Goal: Information Seeking & Learning: Learn about a topic

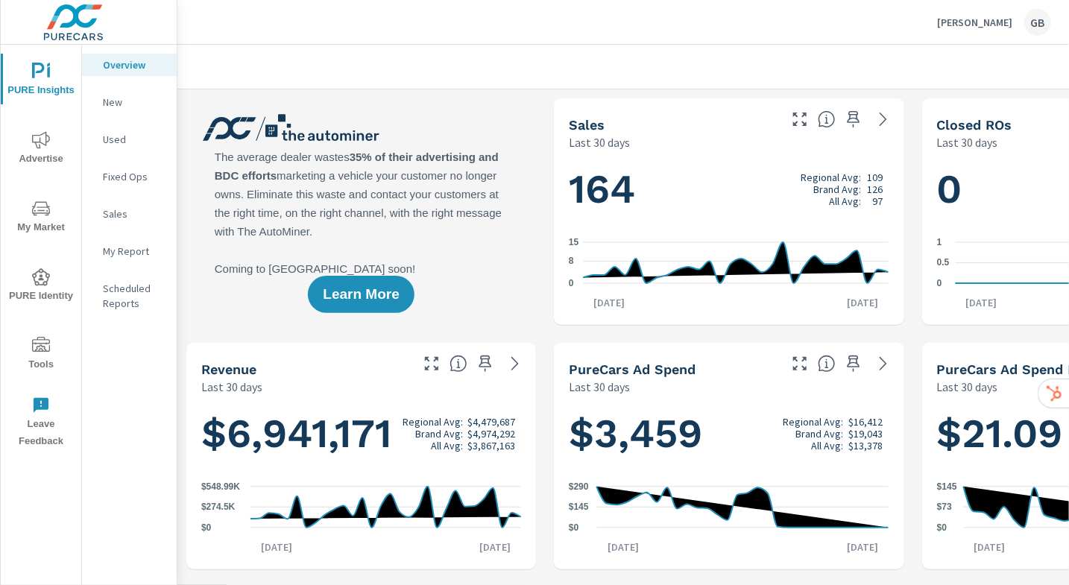
scroll to position [1, 0]
click at [142, 107] on p "New" at bounding box center [134, 102] width 62 height 15
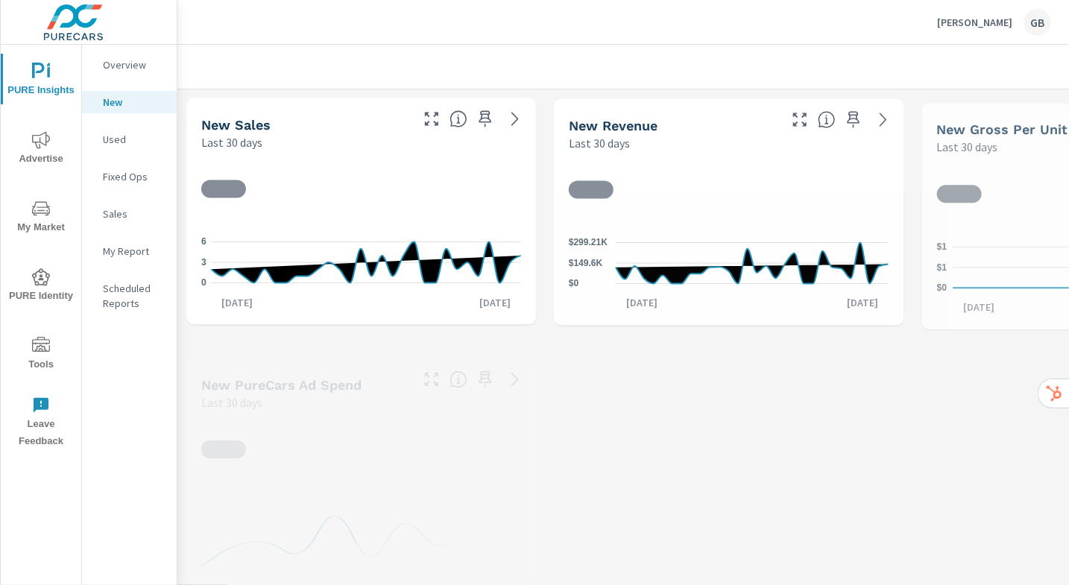
scroll to position [1, 0]
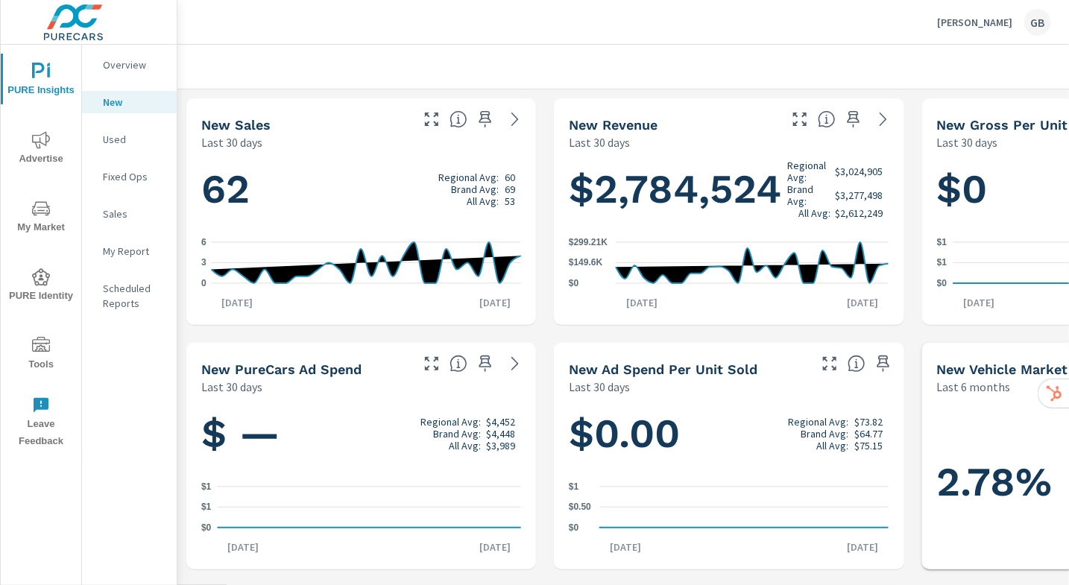
click at [951, 26] on p "[PERSON_NAME]" at bounding box center [974, 22] width 75 height 13
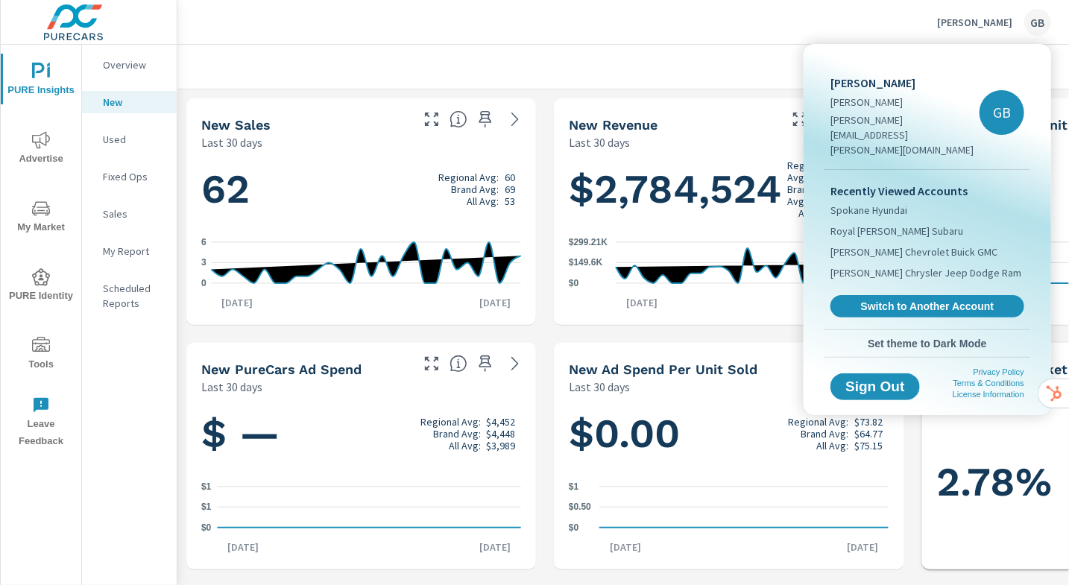
click at [870, 30] on div at bounding box center [534, 292] width 1069 height 585
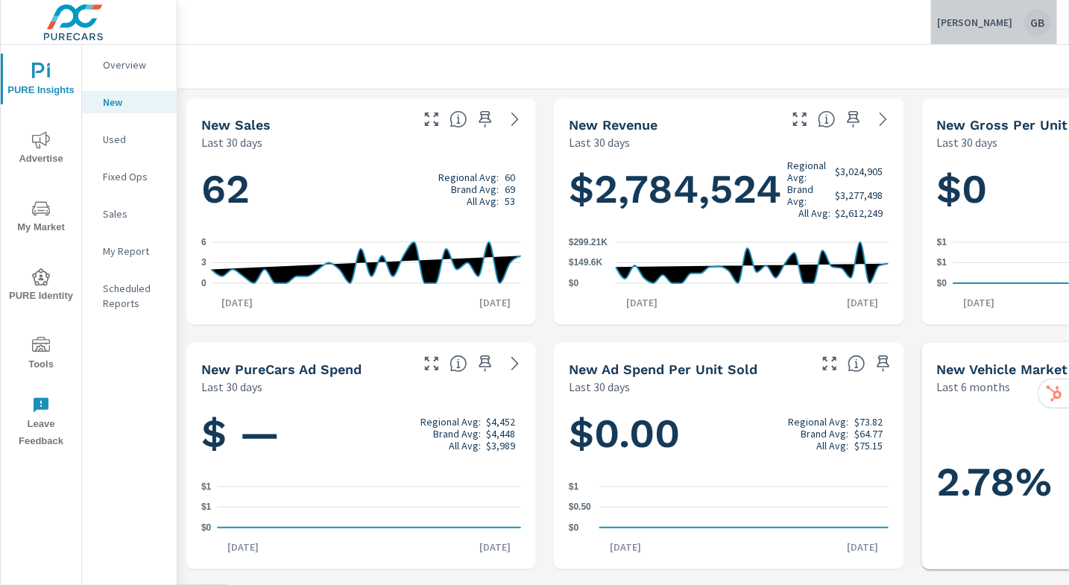
click at [1042, 25] on div "GB" at bounding box center [1037, 22] width 27 height 27
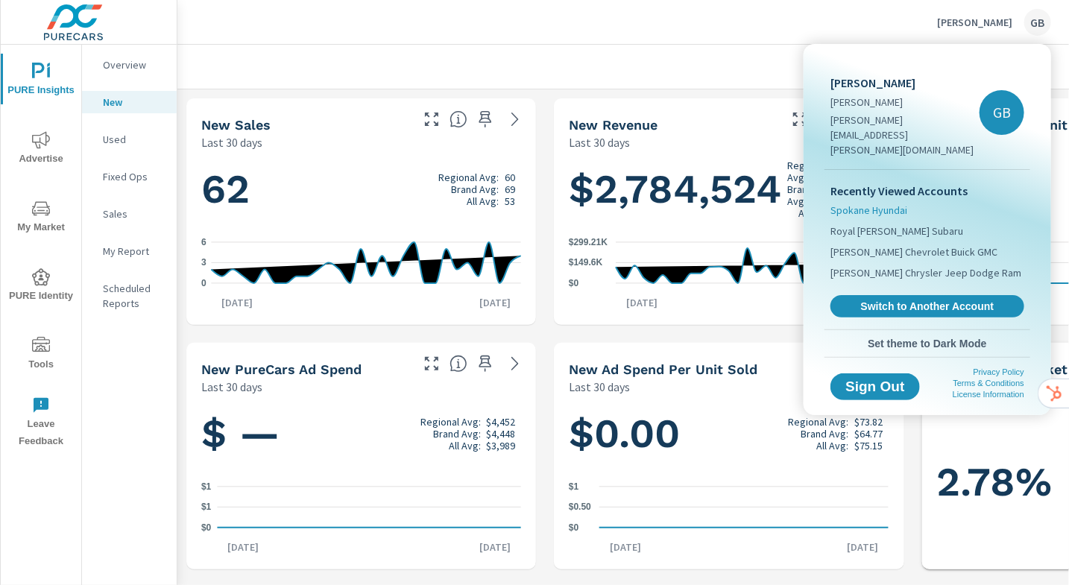
click at [896, 203] on span "Spokane Hyundai" at bounding box center [868, 210] width 77 height 15
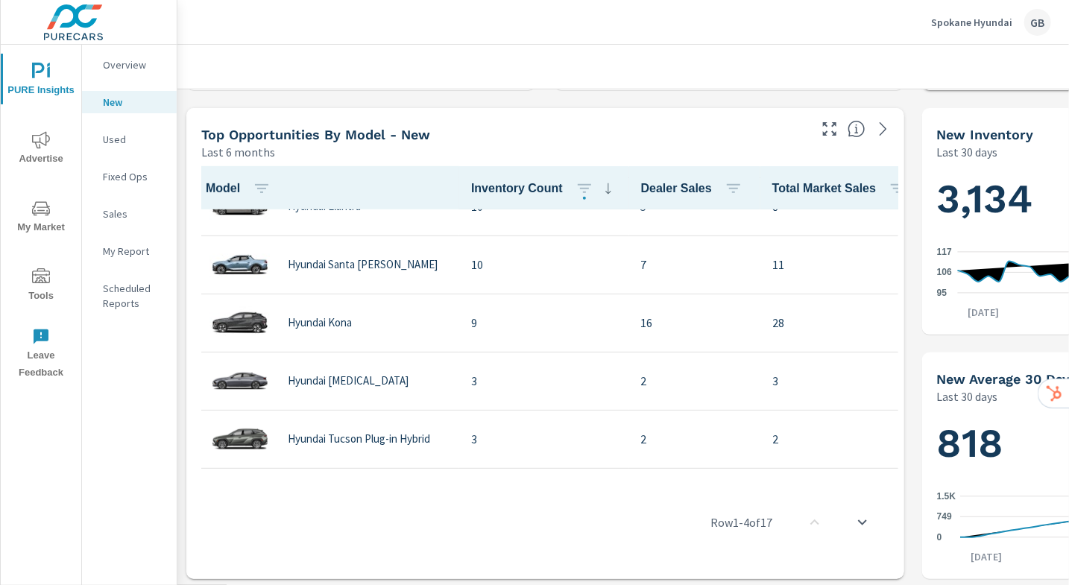
scroll to position [396, 0]
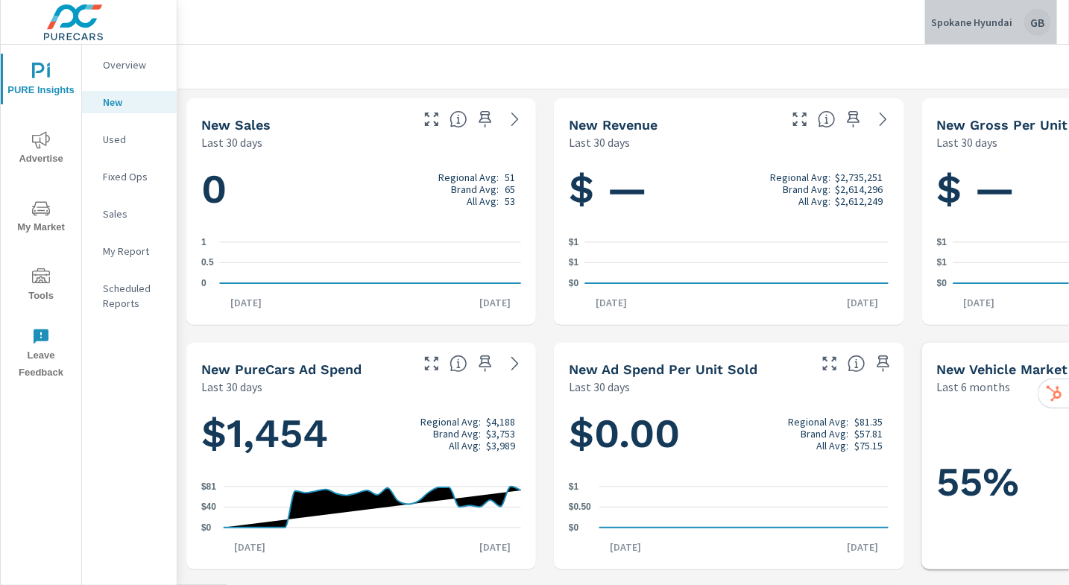
click at [1045, 17] on div "GB" at bounding box center [1037, 22] width 27 height 27
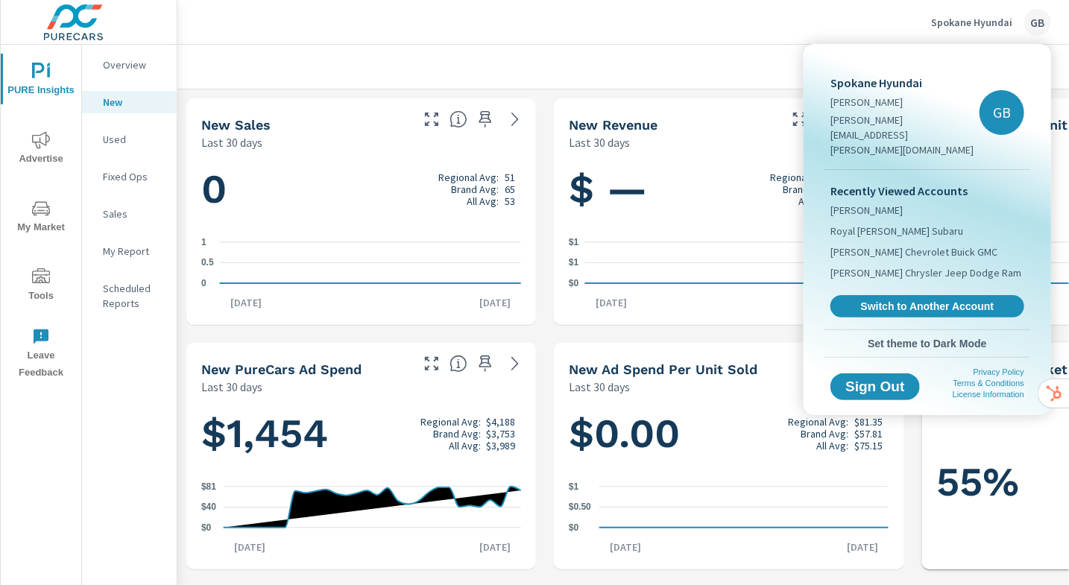
click at [46, 77] on div at bounding box center [534, 292] width 1069 height 585
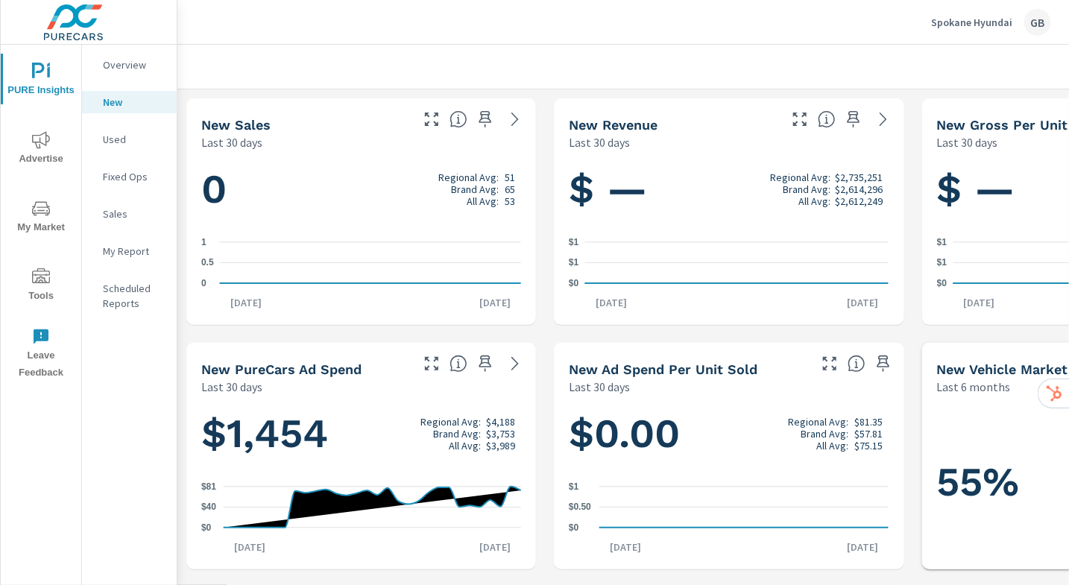
click at [44, 75] on icon "nav menu" at bounding box center [41, 72] width 18 height 18
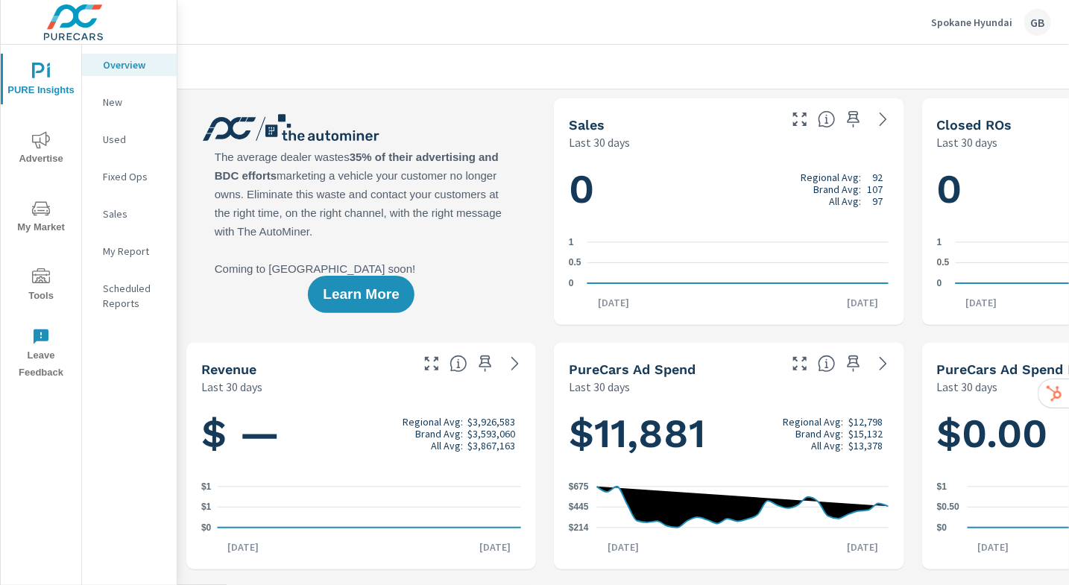
scroll to position [1, 0]
click at [51, 141] on span "Advertise" at bounding box center [41, 149] width 72 height 37
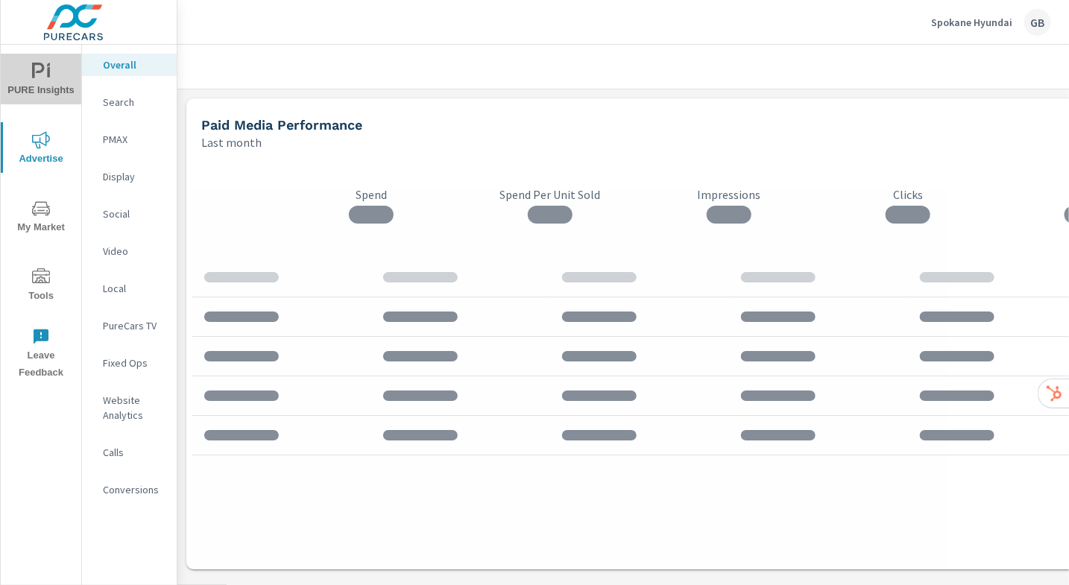
click at [54, 80] on span "PURE Insights" at bounding box center [41, 81] width 72 height 37
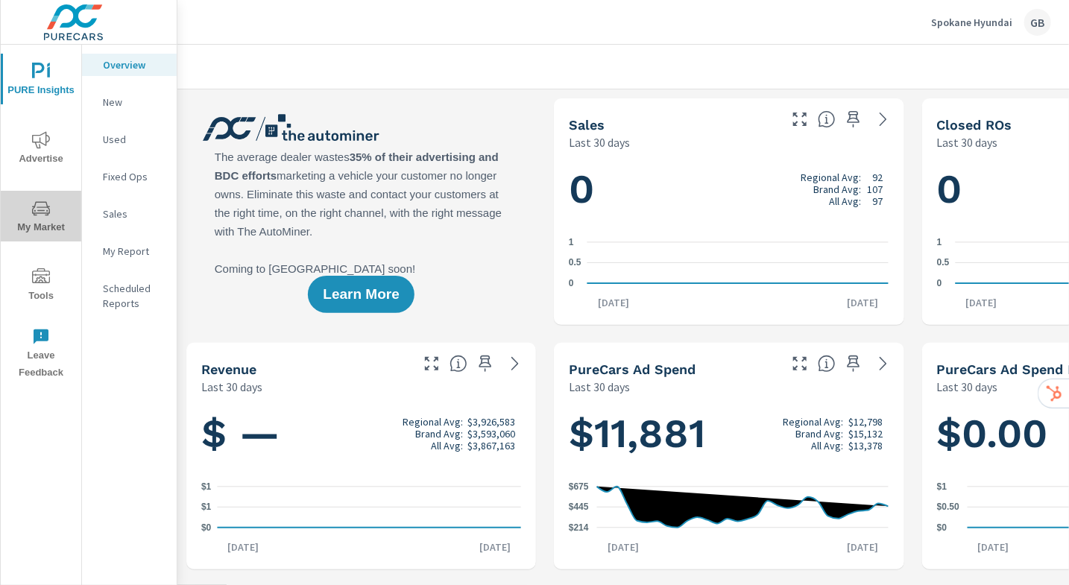
click at [51, 215] on span "My Market" at bounding box center [41, 218] width 72 height 37
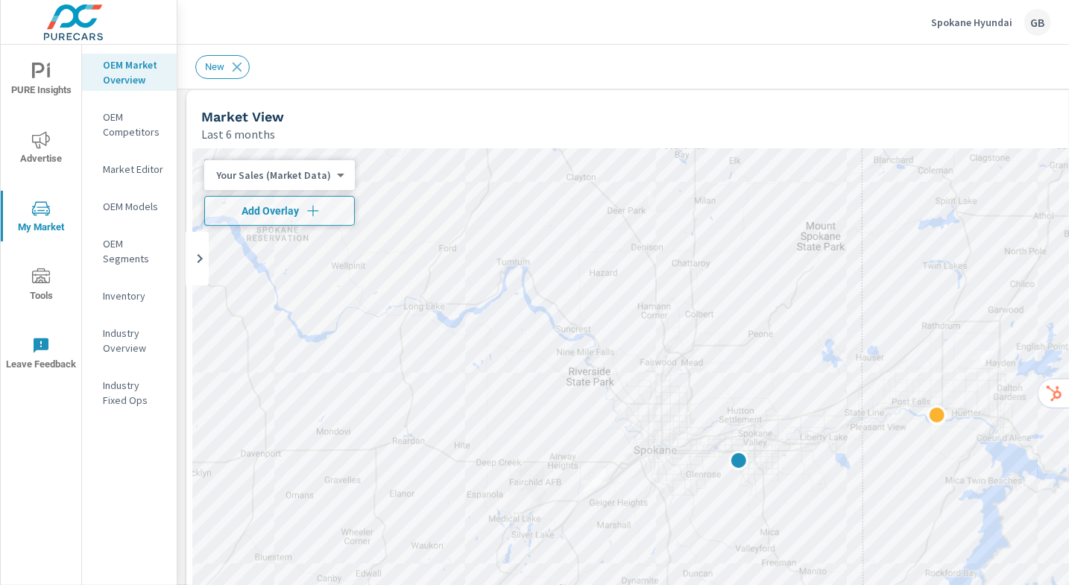
scroll to position [23, 0]
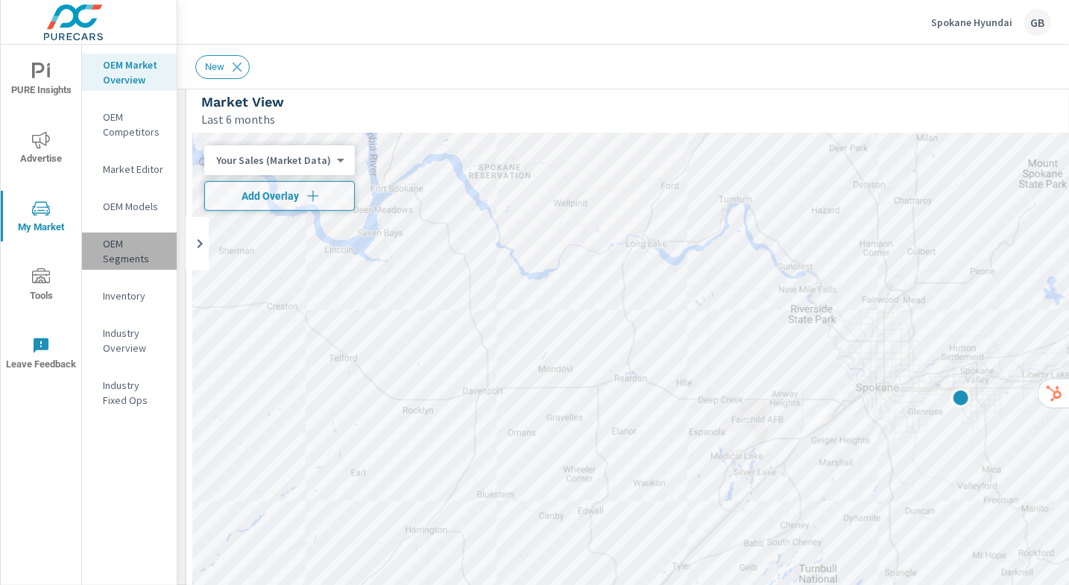
click at [110, 252] on p "OEM Segments" at bounding box center [134, 251] width 62 height 30
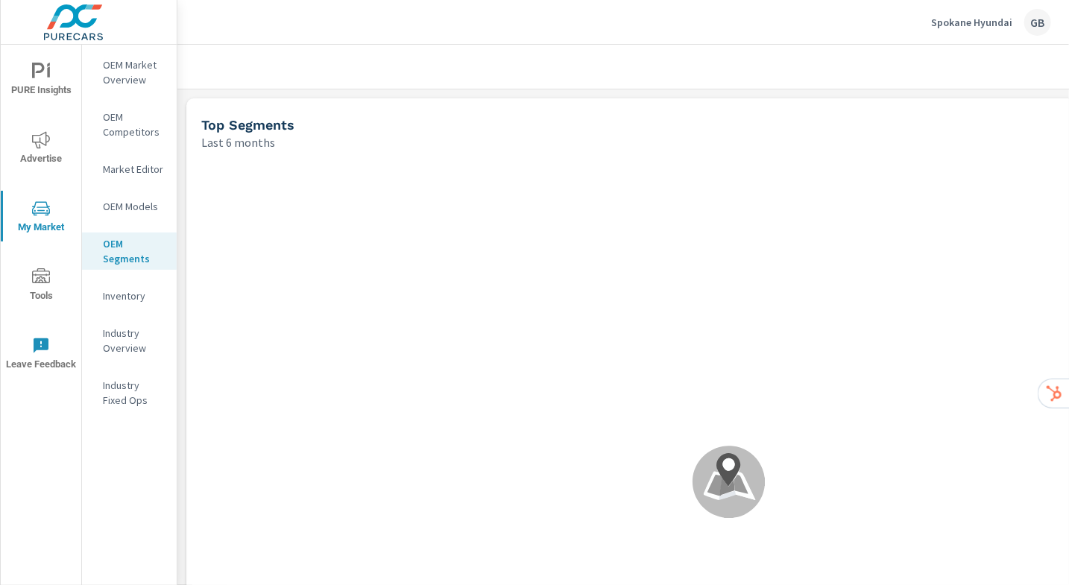
scroll to position [1, 0]
click at [48, 149] on span "Advertise" at bounding box center [41, 149] width 72 height 37
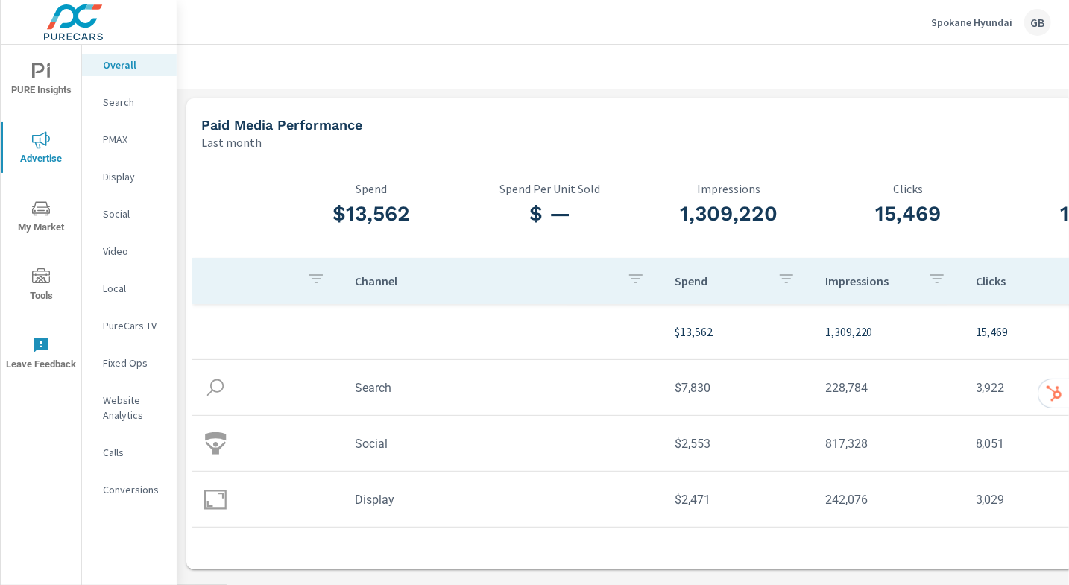
click at [104, 98] on p "Search" at bounding box center [134, 102] width 62 height 15
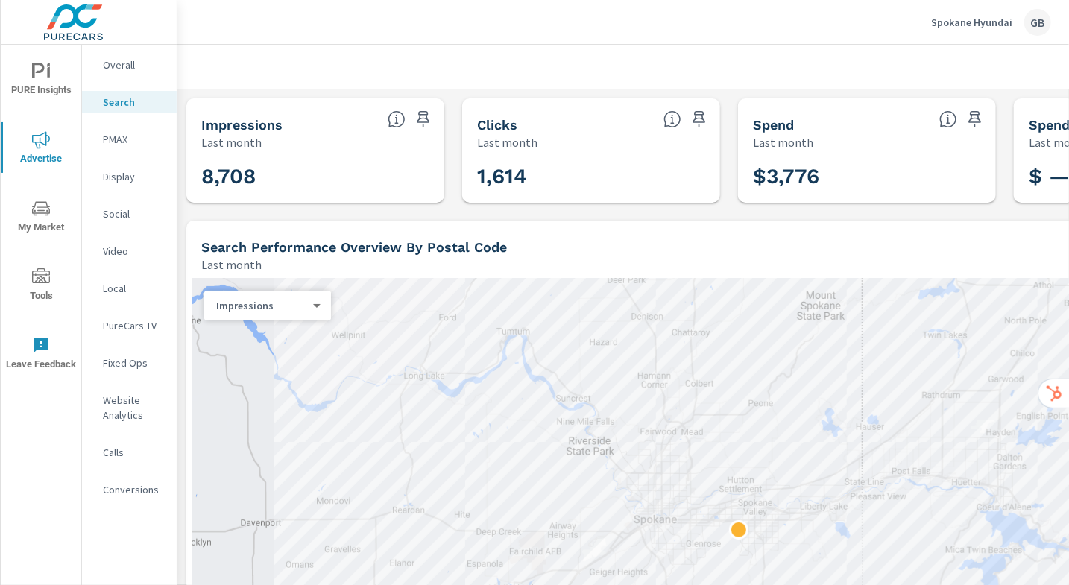
click at [119, 175] on p "Display" at bounding box center [134, 176] width 62 height 15
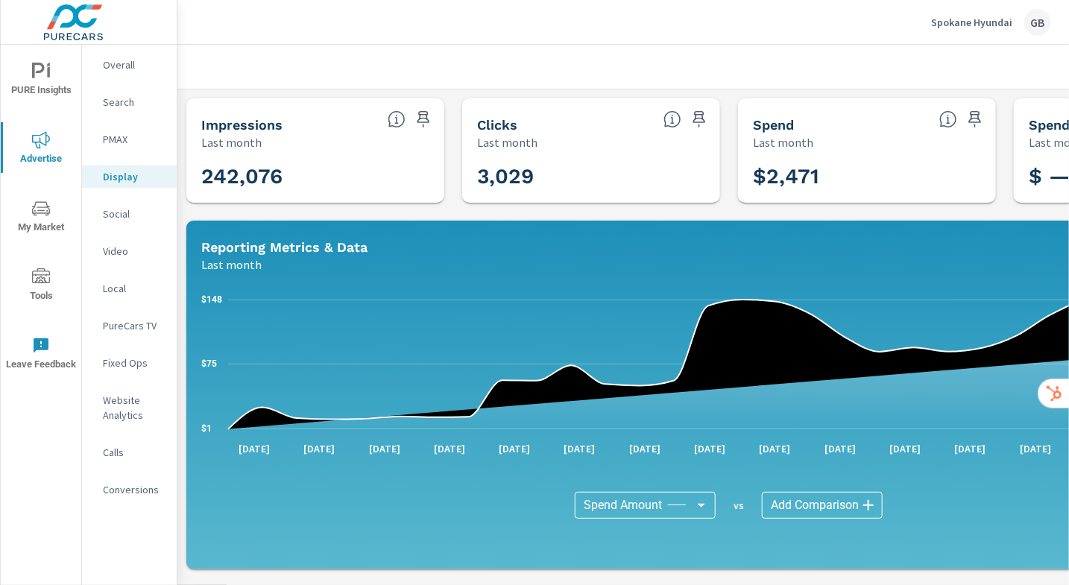
click at [121, 286] on p "Local" at bounding box center [134, 288] width 62 height 15
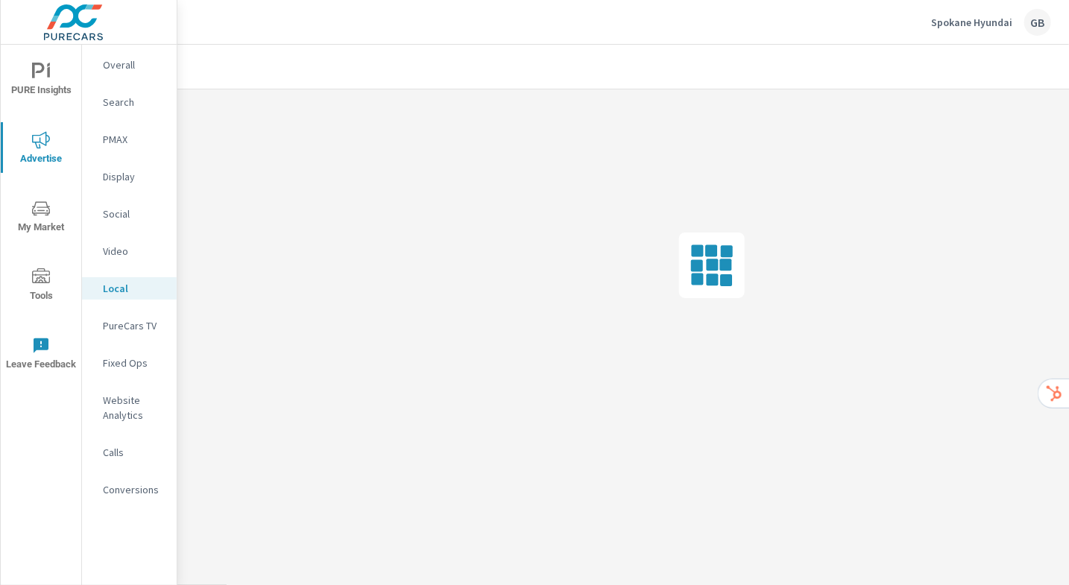
click at [127, 320] on p "PureCars TV" at bounding box center [134, 325] width 62 height 15
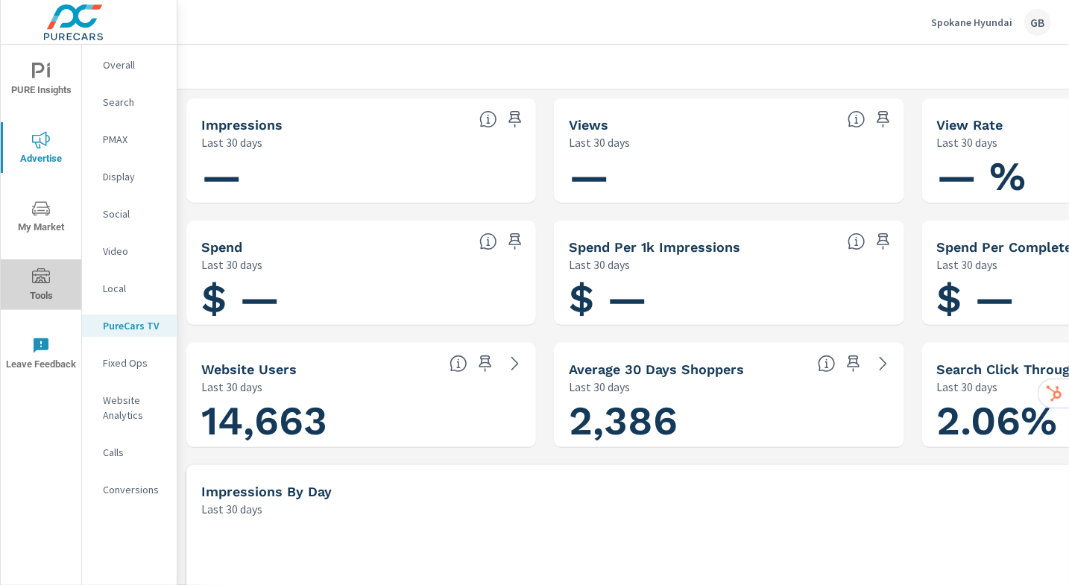
click at [47, 290] on span "Tools" at bounding box center [41, 286] width 72 height 37
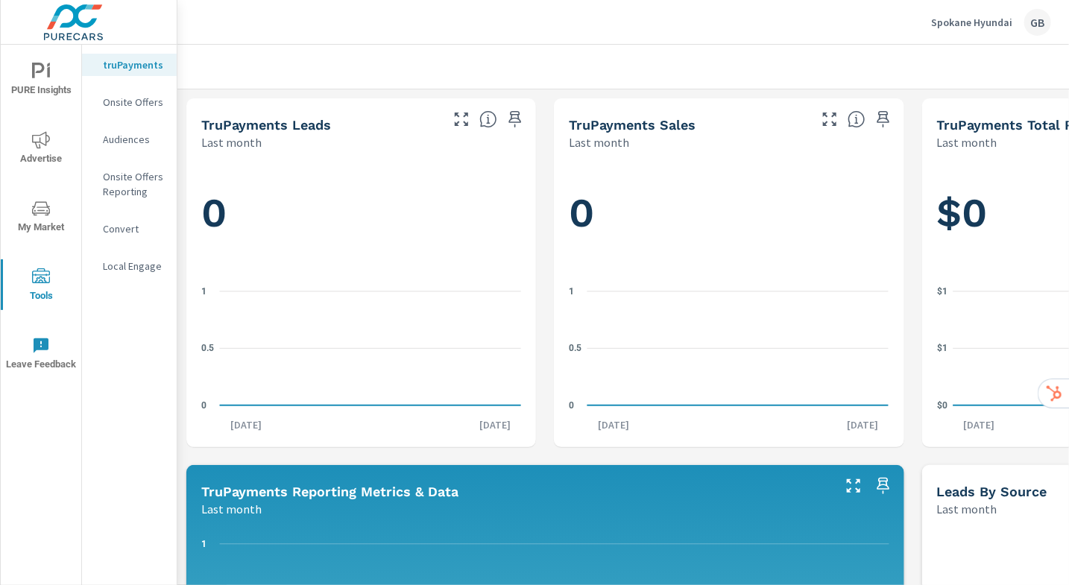
click at [969, 22] on p "Spokane Hyundai" at bounding box center [971, 22] width 81 height 13
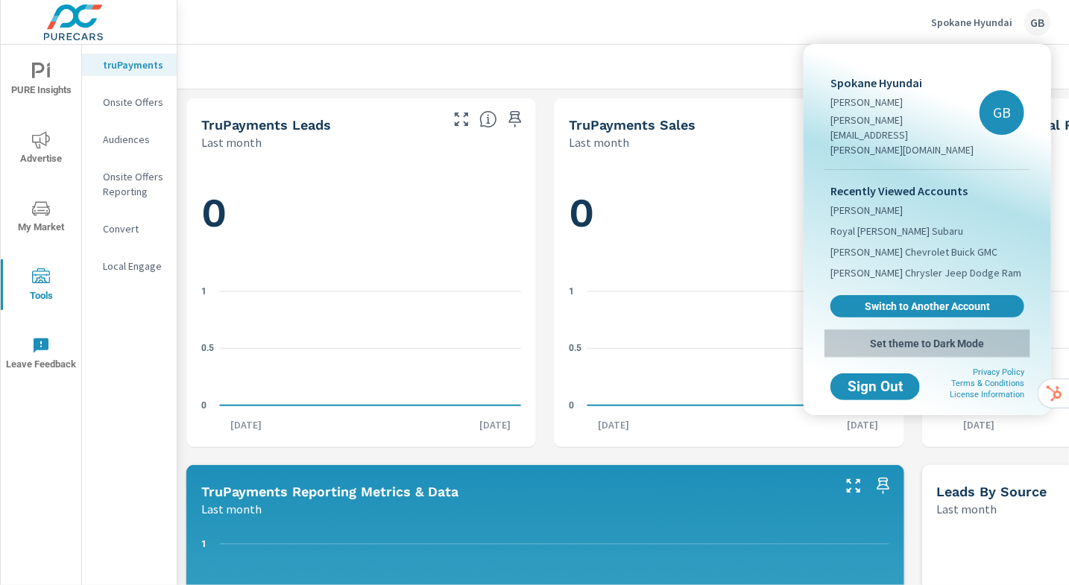
drag, startPoint x: 924, startPoint y: 312, endPoint x: 915, endPoint y: 310, distance: 9.2
click at [924, 337] on span "Set theme to Dark Mode" at bounding box center [927, 343] width 194 height 13
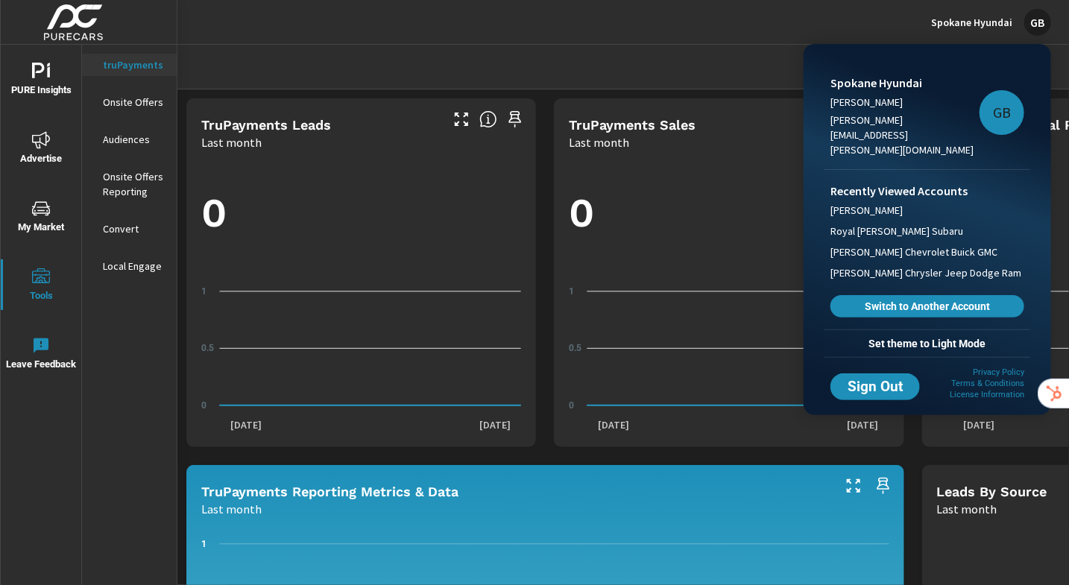
click at [48, 83] on div at bounding box center [534, 292] width 1069 height 585
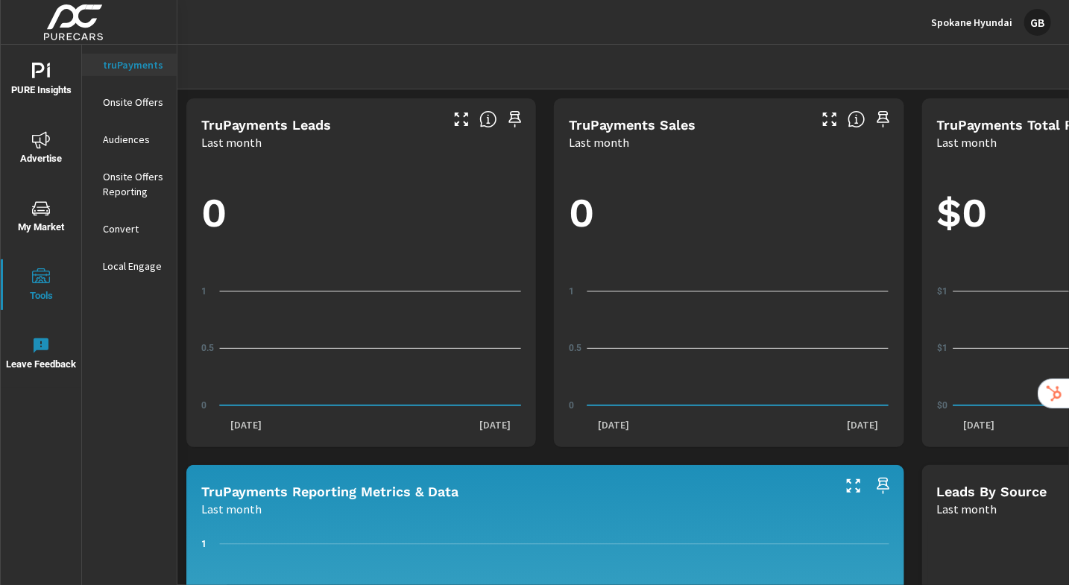
click at [45, 83] on span "PURE Insights" at bounding box center [41, 81] width 72 height 37
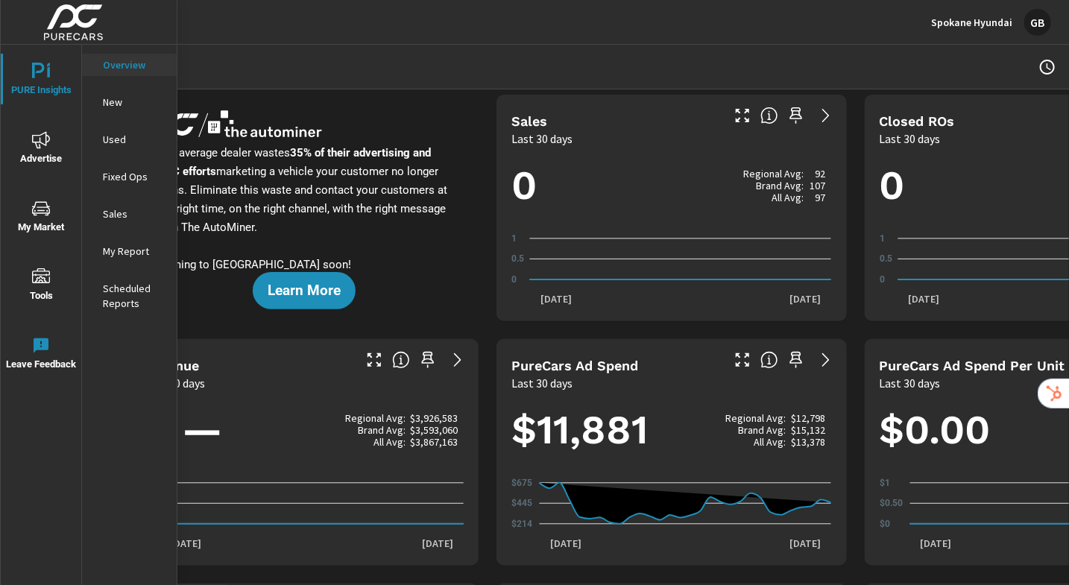
scroll to position [4, 63]
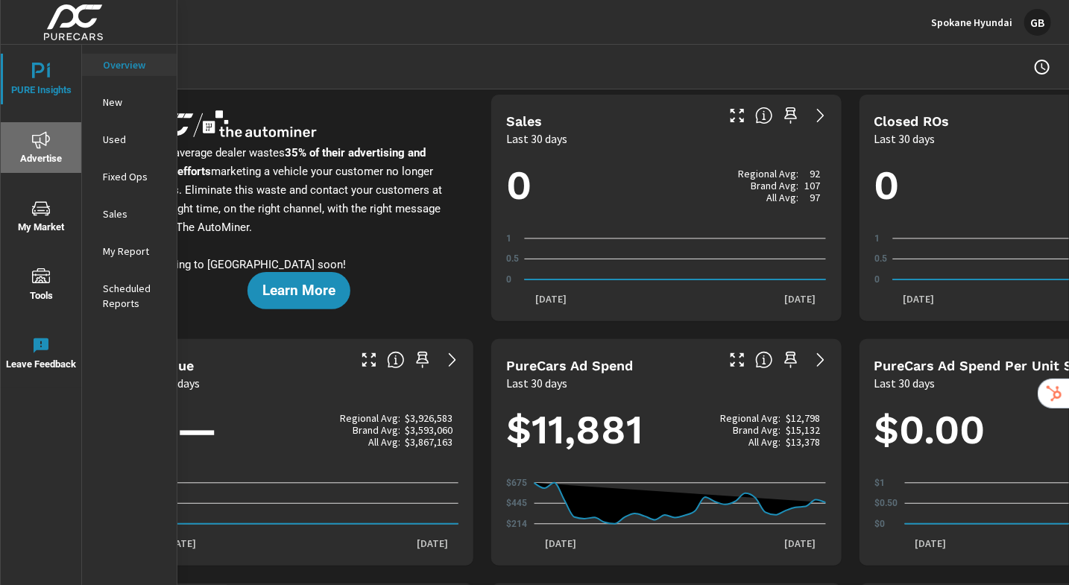
click at [51, 153] on span "Advertise" at bounding box center [41, 149] width 72 height 37
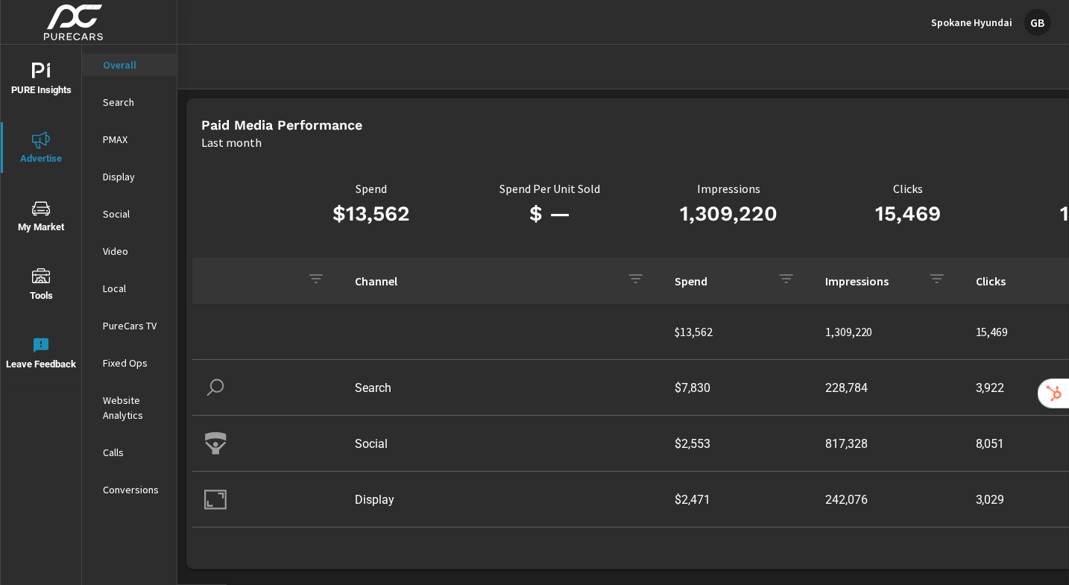
click at [124, 107] on p "Search" at bounding box center [134, 102] width 62 height 15
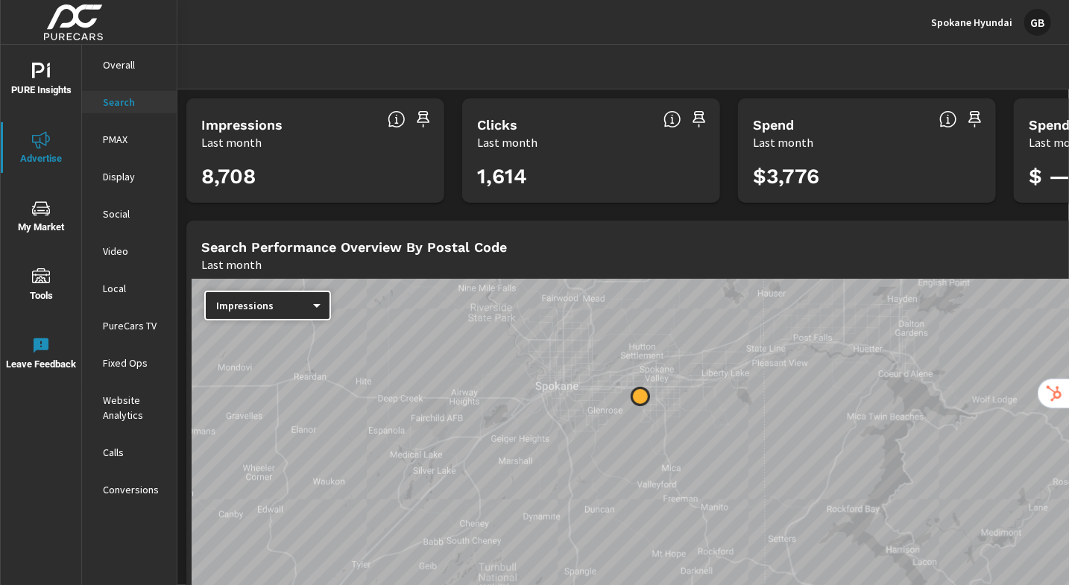
drag, startPoint x: 716, startPoint y: 427, endPoint x: 592, endPoint y: 287, distance: 186.9
click at [591, 286] on div at bounding box center [728, 520] width 1073 height 483
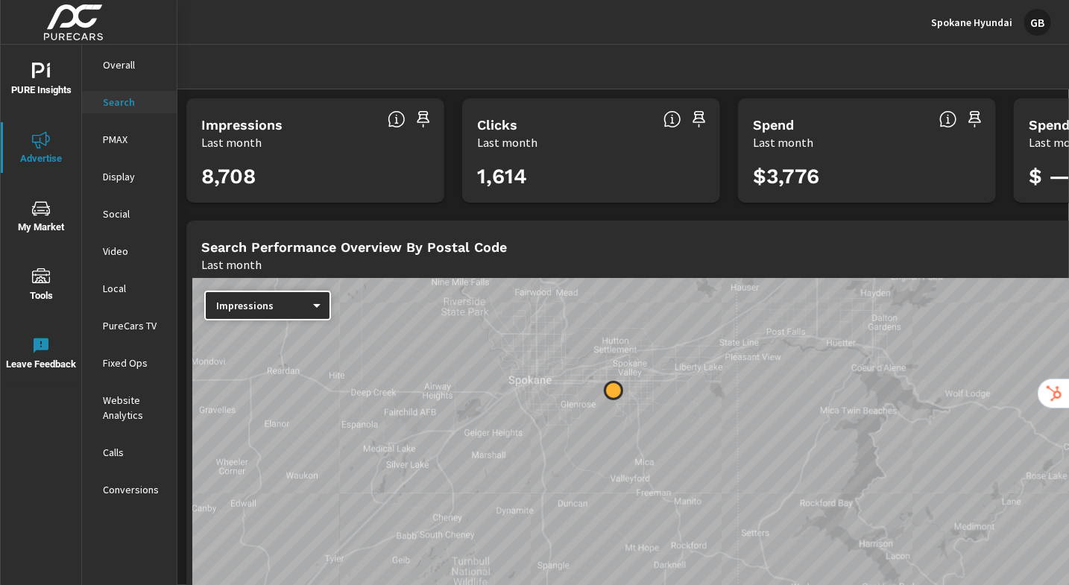
click at [1040, 25] on div "GB" at bounding box center [1037, 22] width 27 height 27
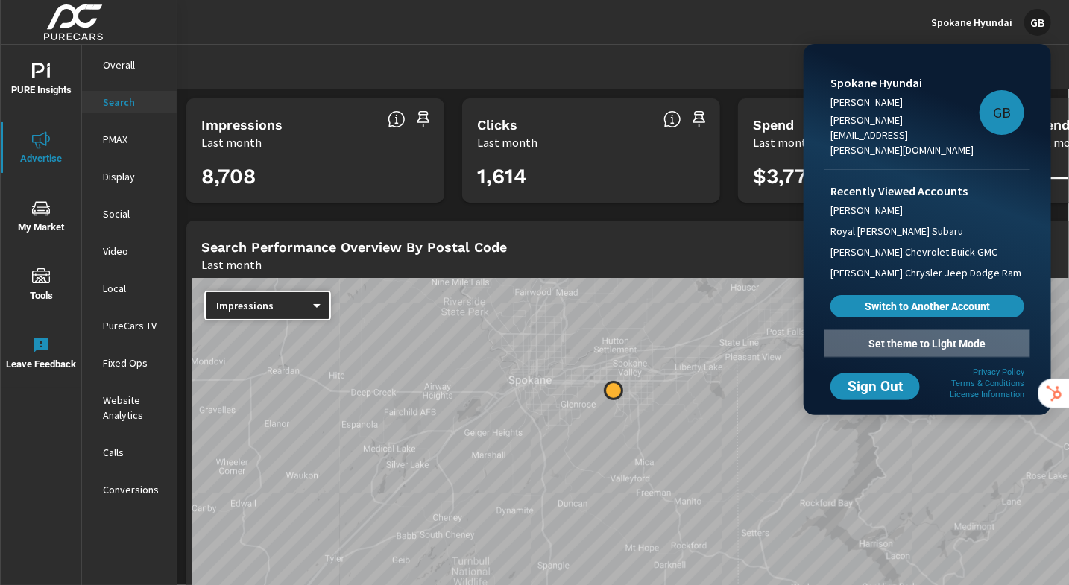
click at [975, 337] on span "Set theme to Light Mode" at bounding box center [927, 343] width 194 height 13
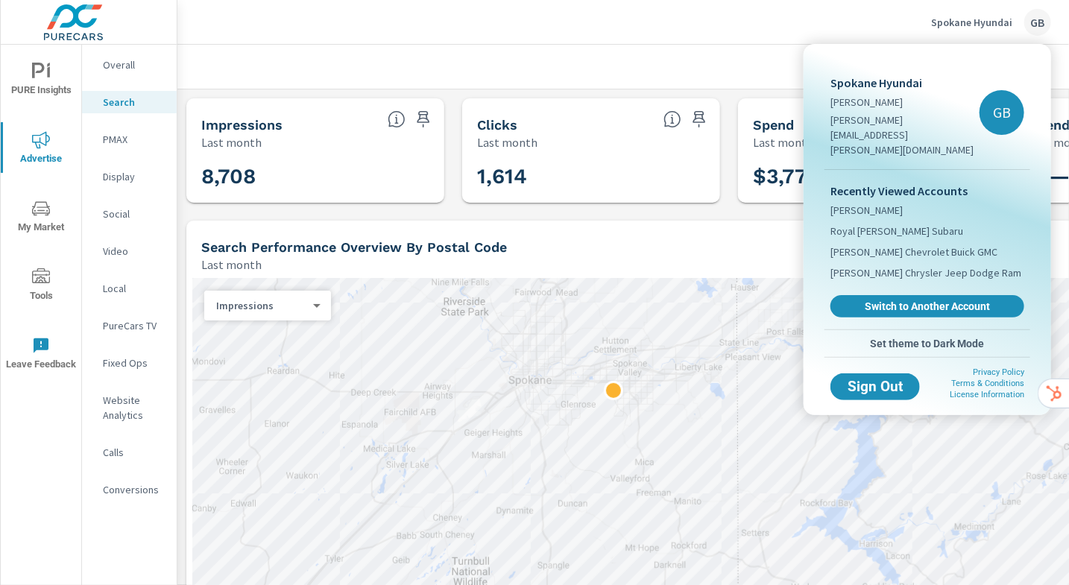
click at [758, 234] on div at bounding box center [534, 292] width 1069 height 585
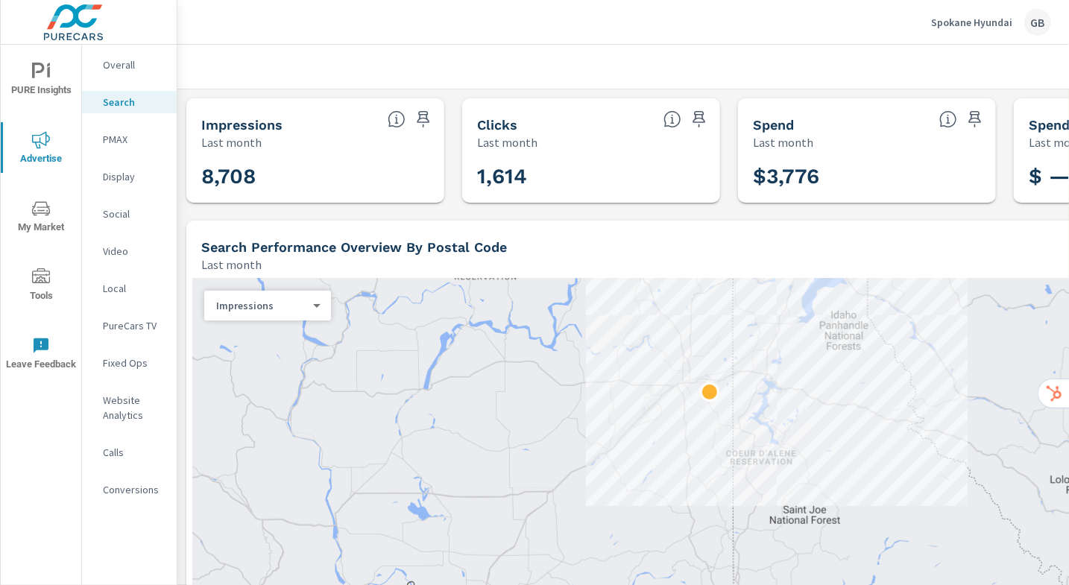
click at [106, 454] on p "Calls" at bounding box center [134, 452] width 62 height 15
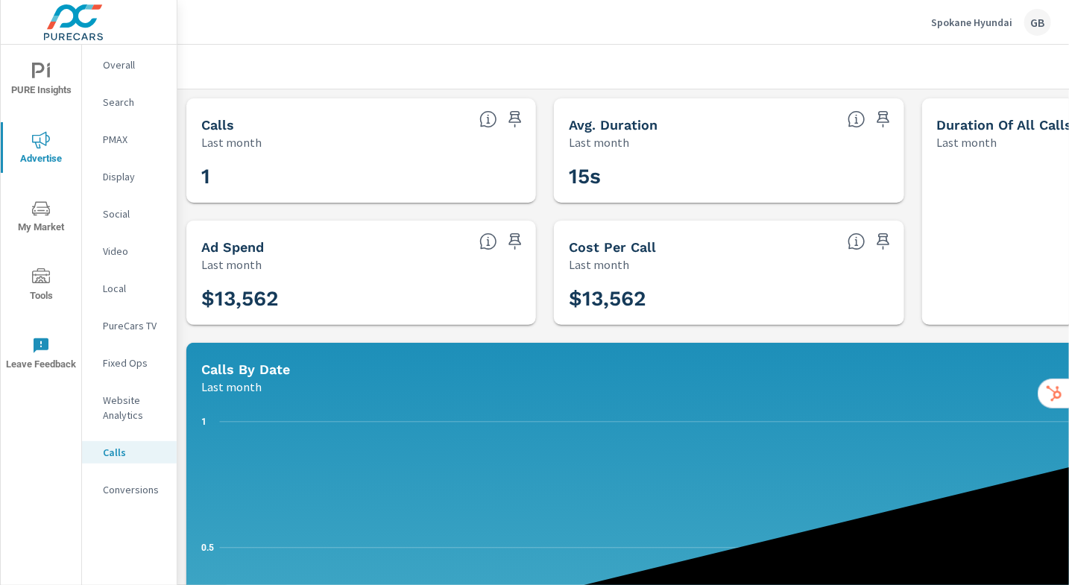
click at [43, 75] on icon "nav menu" at bounding box center [41, 72] width 18 height 18
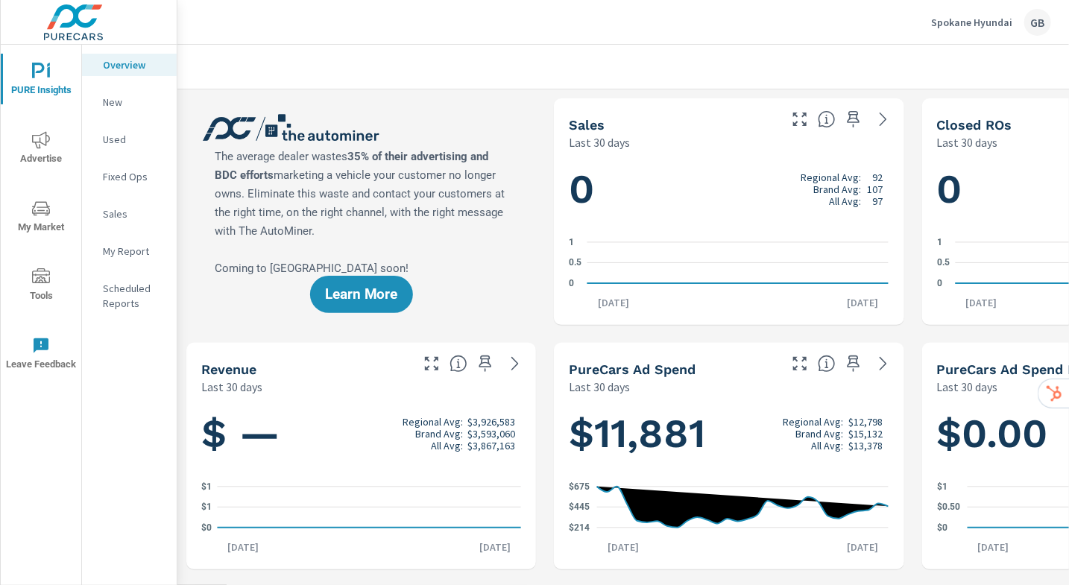
scroll to position [1, 0]
